Goal: Task Accomplishment & Management: Manage account settings

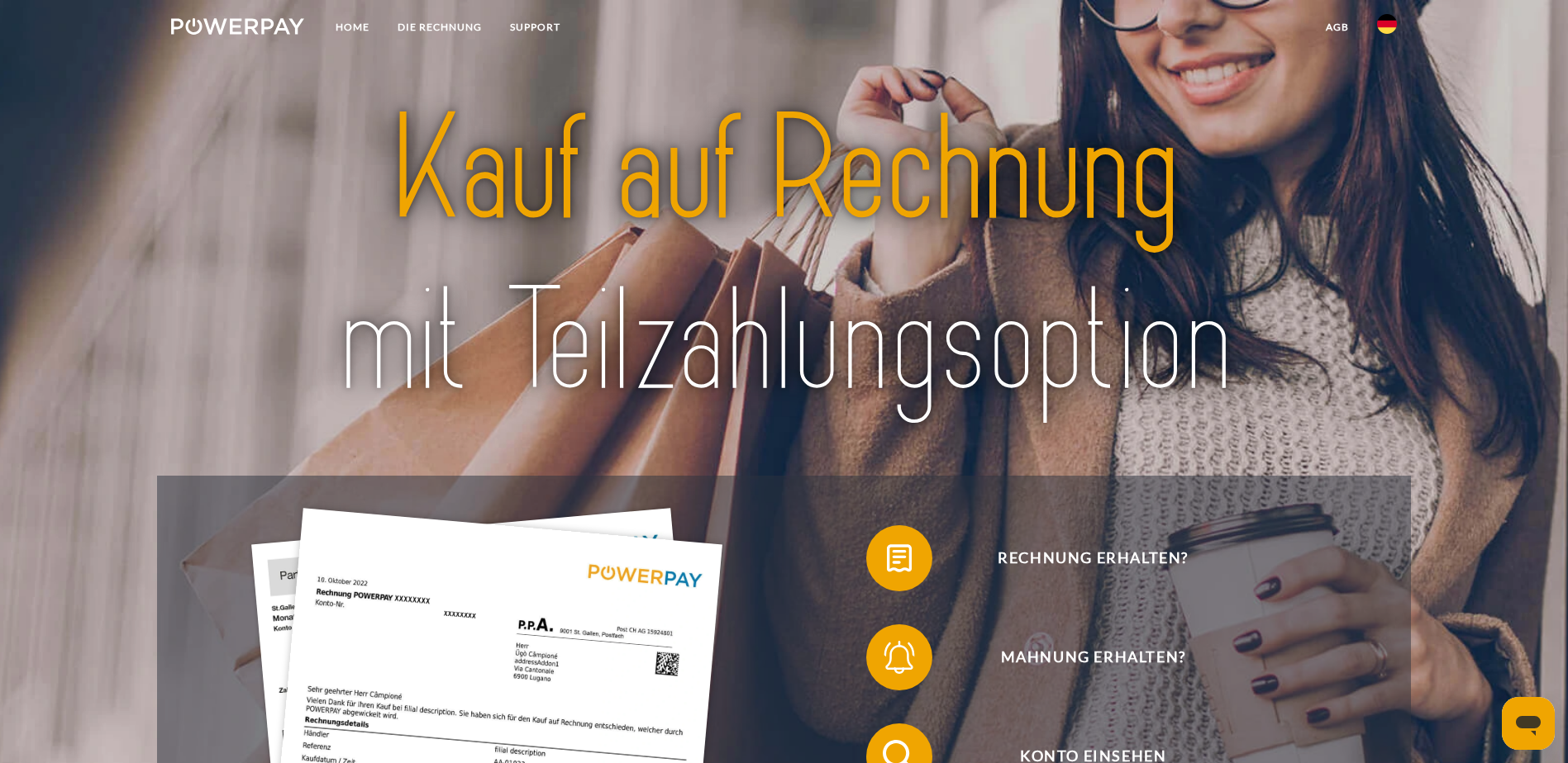
click at [1231, 172] on img at bounding box center [784, 256] width 1105 height 360
click at [1393, 37] on link at bounding box center [1386, 29] width 48 height 33
click at [1385, 114] on img at bounding box center [1386, 119] width 20 height 20
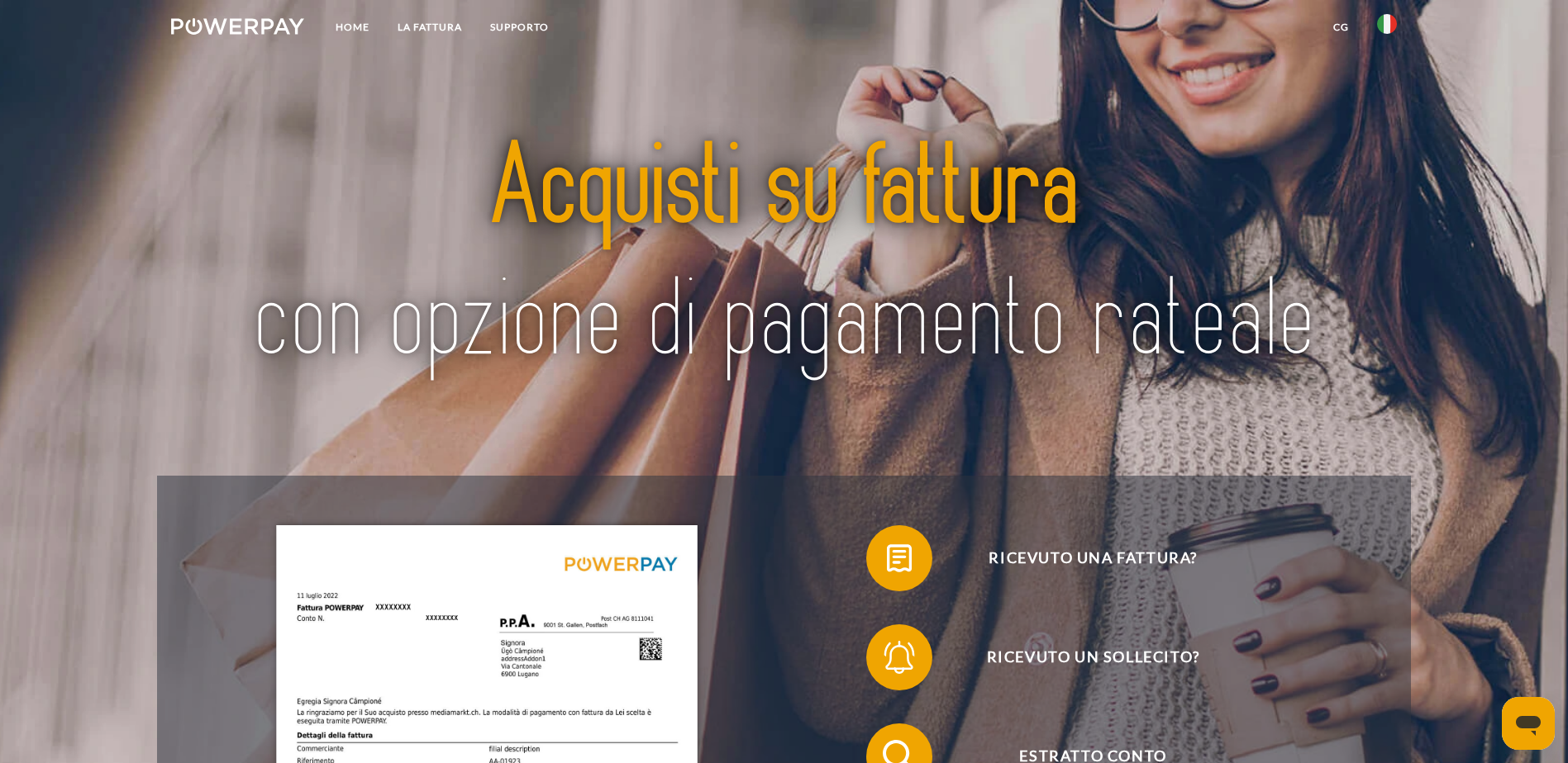
scroll to position [165, 0]
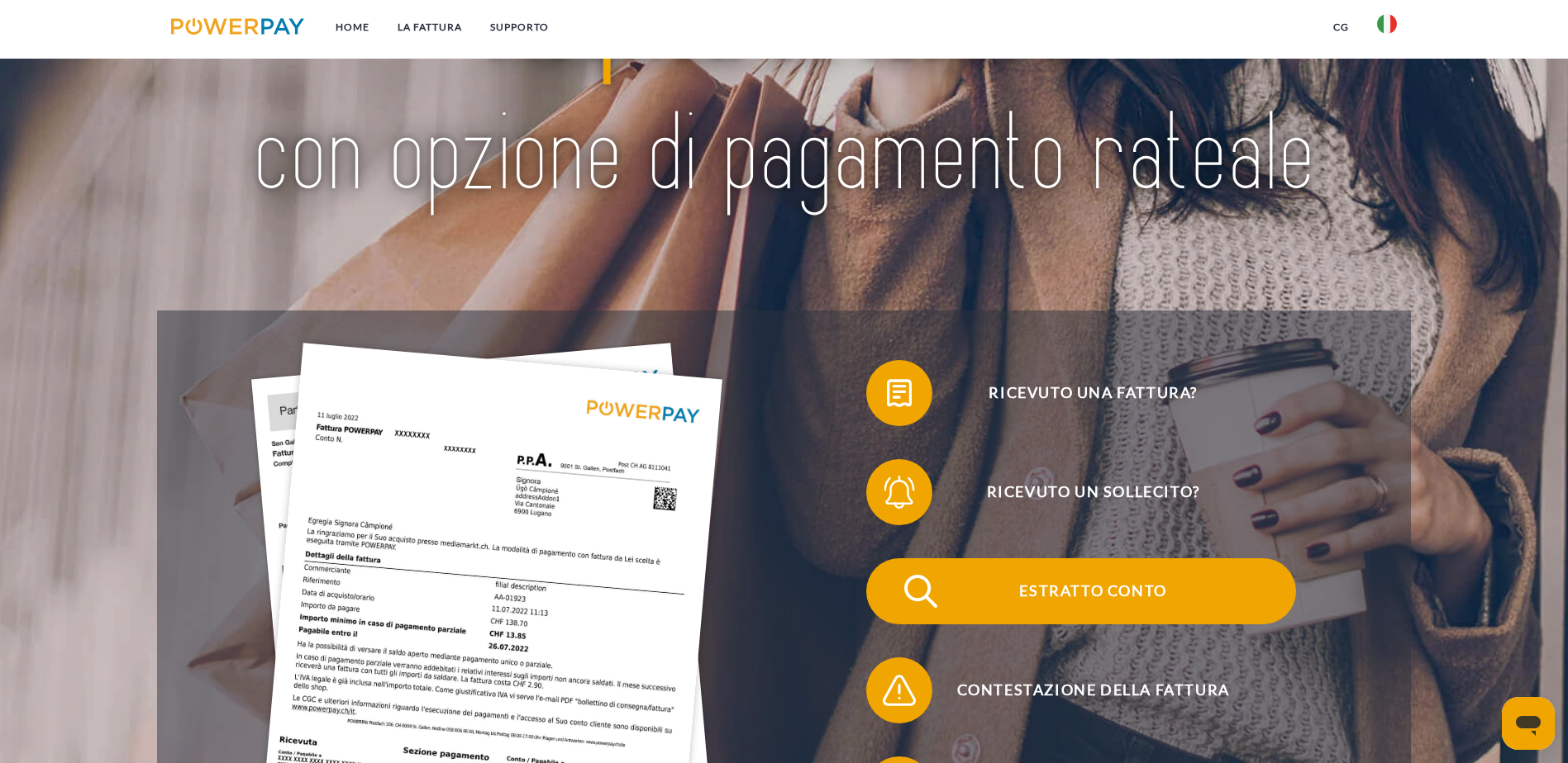
click at [890, 558] on span "Estratto conto" at bounding box center [1093, 591] width 405 height 66
